Goal: Check status: Check status

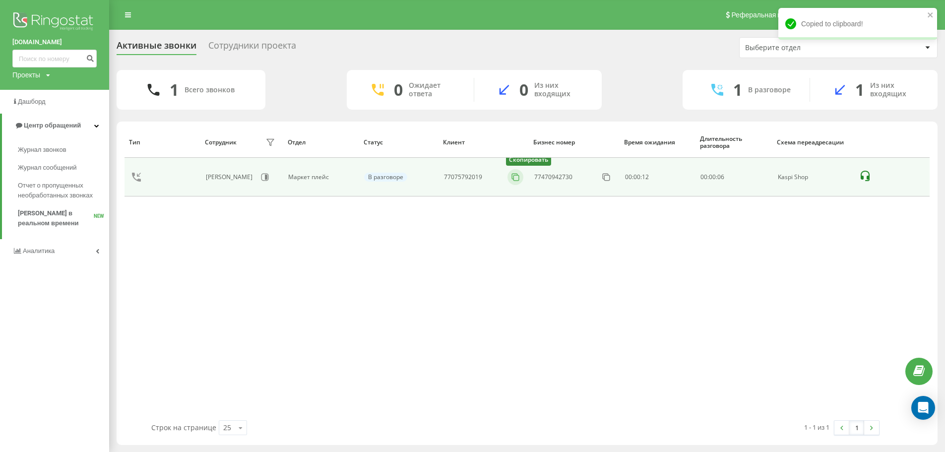
click at [513, 179] on rect at bounding box center [515, 177] width 5 height 5
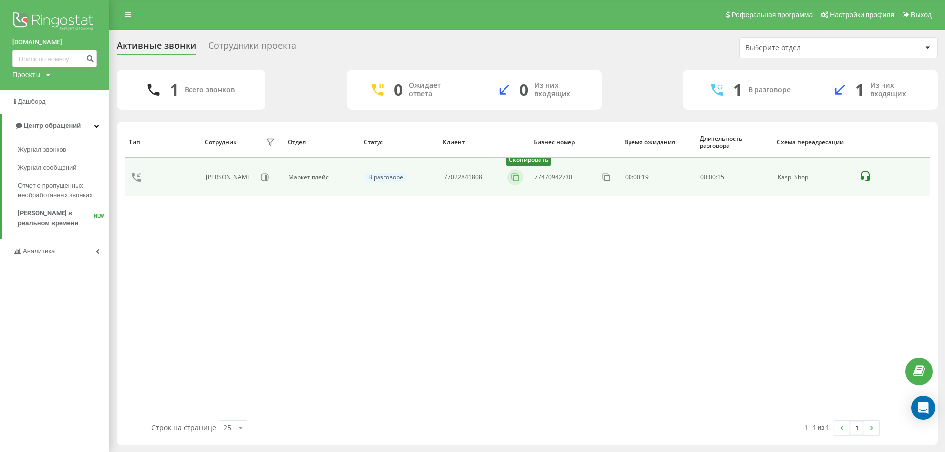
click at [512, 177] on icon at bounding box center [515, 177] width 10 height 10
click at [514, 178] on icon at bounding box center [515, 177] width 10 height 10
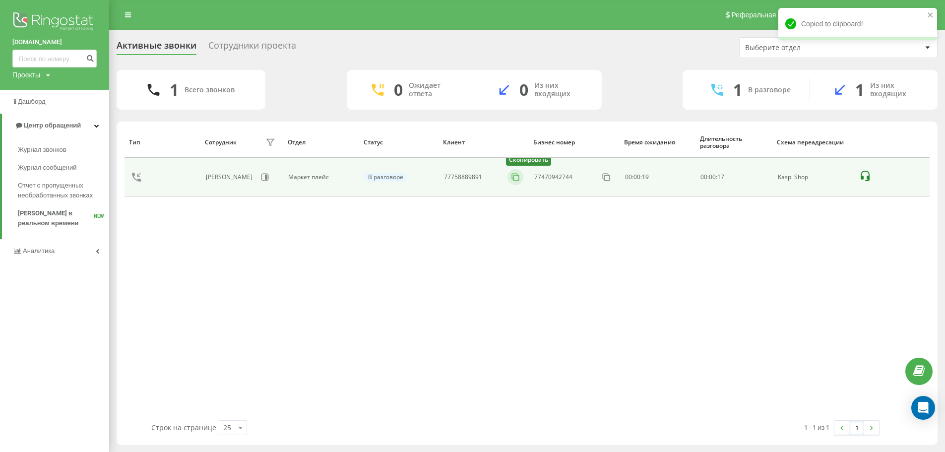
click at [518, 176] on rect at bounding box center [515, 177] width 5 height 5
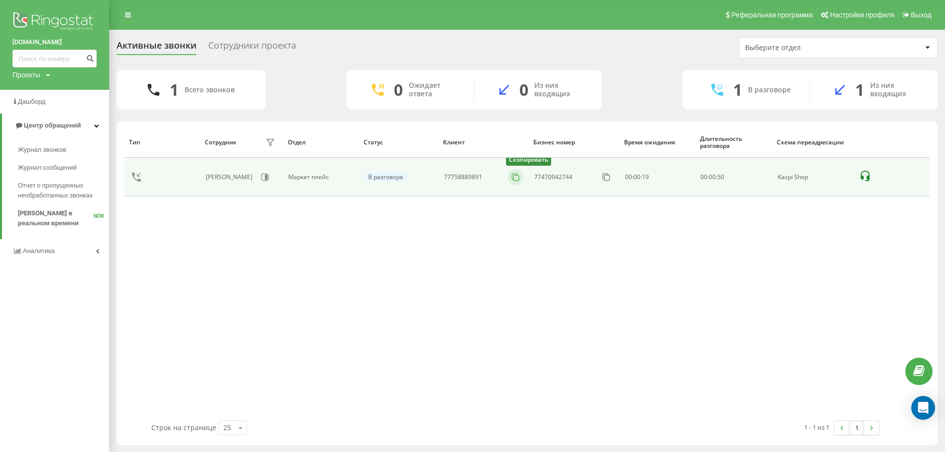
click at [517, 179] on icon at bounding box center [515, 177] width 10 height 10
click at [519, 177] on icon at bounding box center [515, 177] width 10 height 10
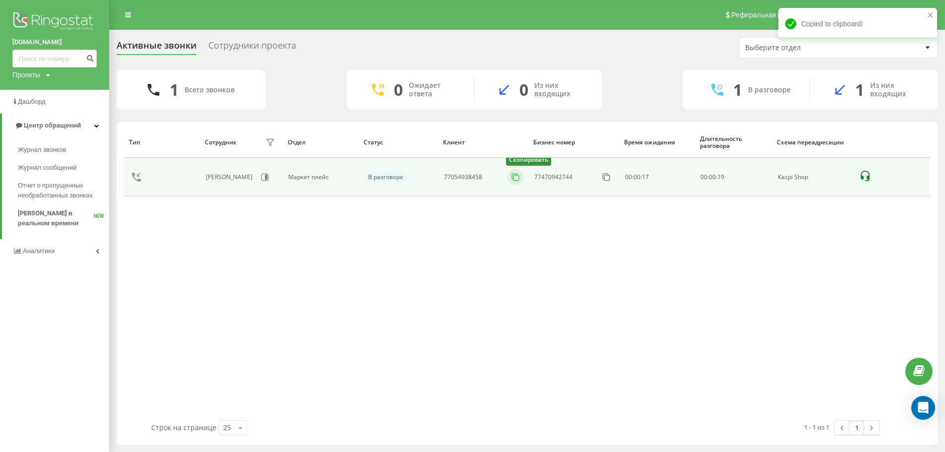
click at [516, 178] on icon at bounding box center [515, 177] width 10 height 10
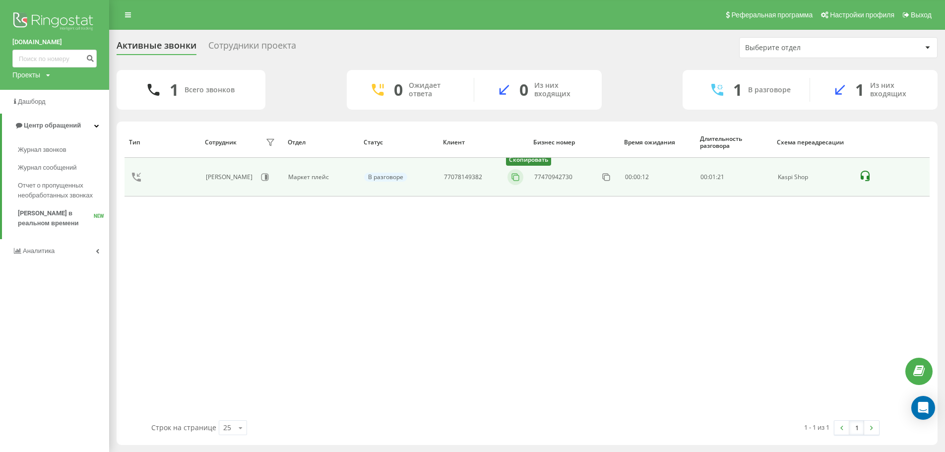
click at [518, 180] on rect at bounding box center [515, 177] width 5 height 5
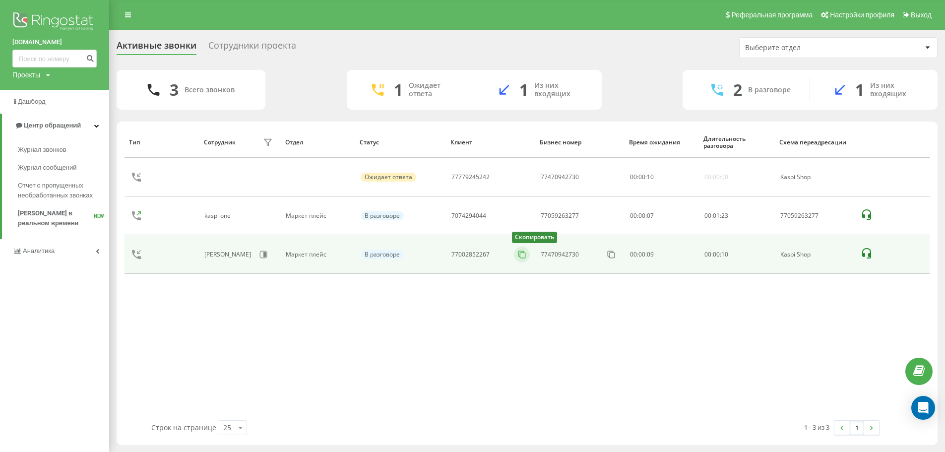
click at [520, 255] on icon at bounding box center [522, 255] width 10 height 10
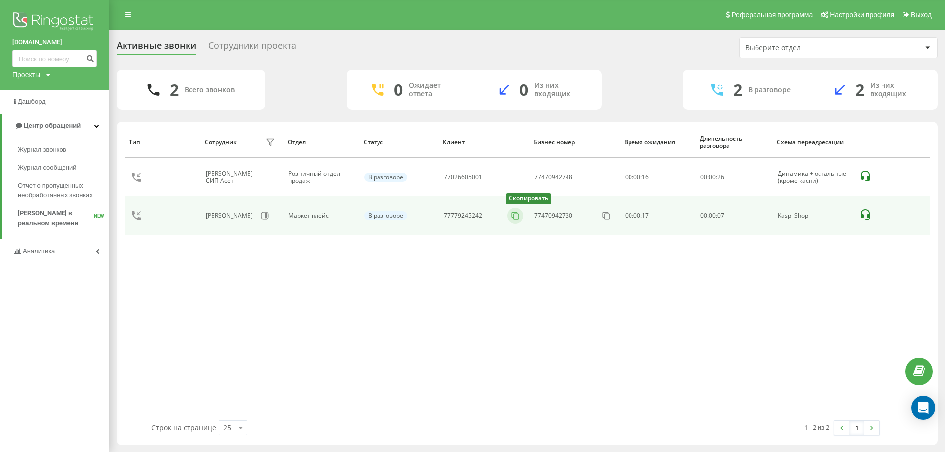
click at [515, 216] on icon at bounding box center [515, 216] width 10 height 10
